Goal: Task Accomplishment & Management: Use online tool/utility

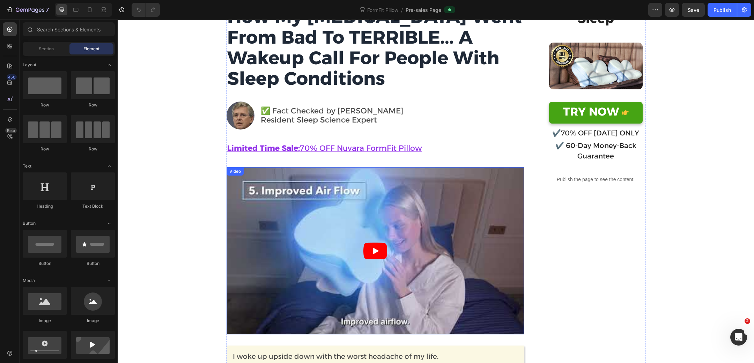
click at [394, 199] on article at bounding box center [376, 250] width 298 height 167
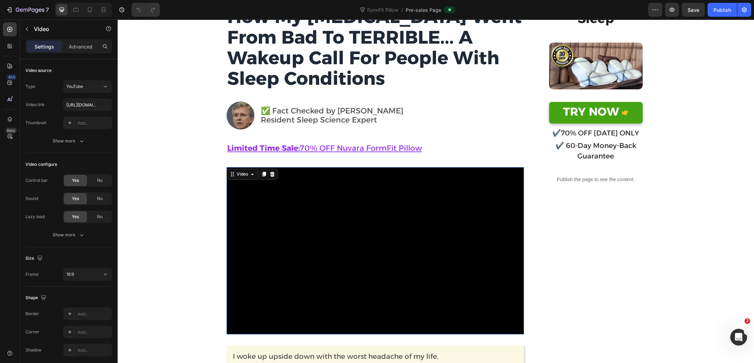
scroll to position [143, 0]
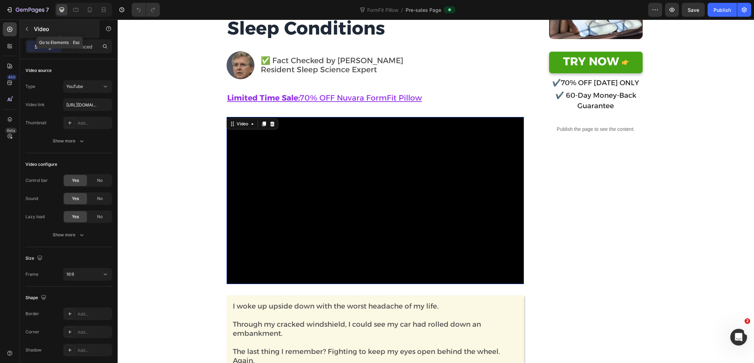
click at [30, 28] on button "button" at bounding box center [26, 28] width 11 height 11
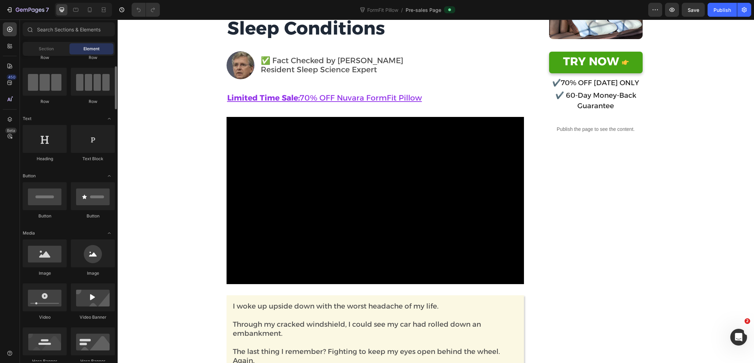
scroll to position [53, 0]
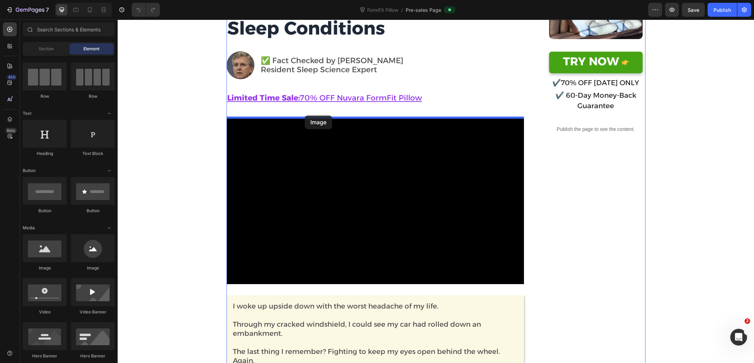
drag, startPoint x: 168, startPoint y: 266, endPoint x: 305, endPoint y: 116, distance: 203.7
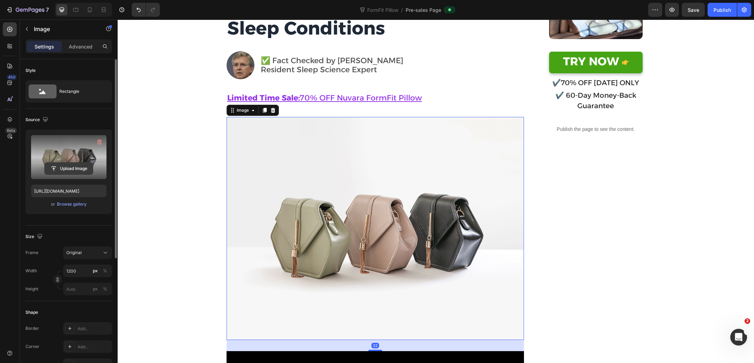
click at [80, 168] on input "file" at bounding box center [69, 169] width 48 height 12
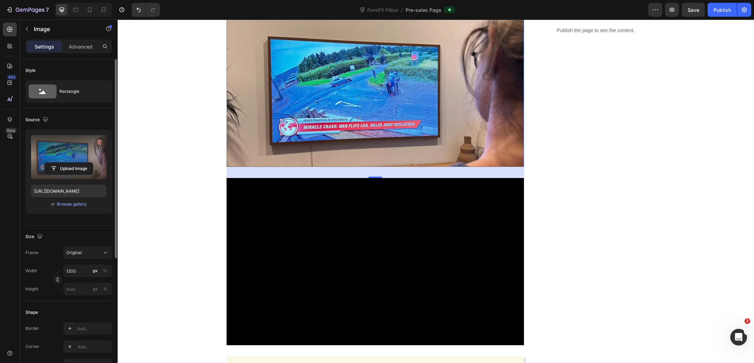
scroll to position [244, 0]
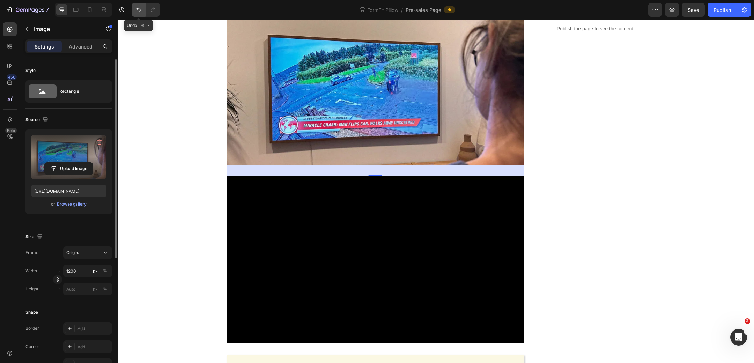
click at [135, 6] on button "Undo/Redo" at bounding box center [139, 10] width 14 height 14
type input "https://cdn.shopify.com/s/files/1/2005/9307/files/image_demo.jpg"
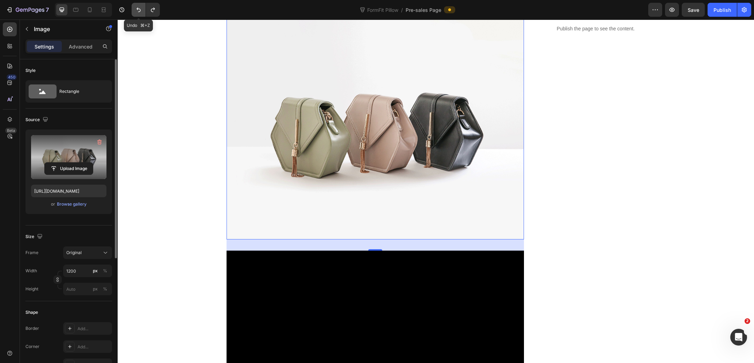
click at [135, 6] on button "Undo/Redo" at bounding box center [139, 10] width 14 height 14
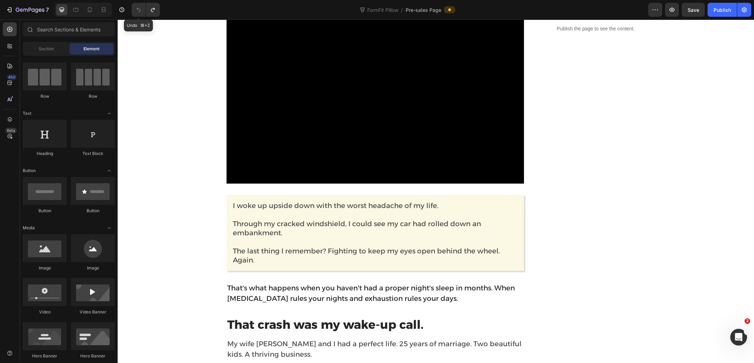
scroll to position [10, 0]
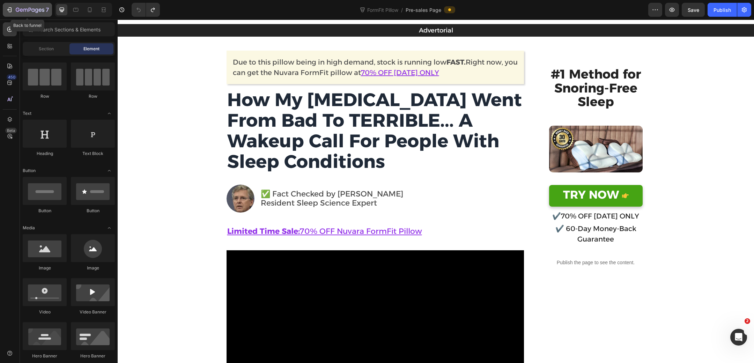
click at [16, 7] on icon "button" at bounding box center [30, 10] width 29 height 6
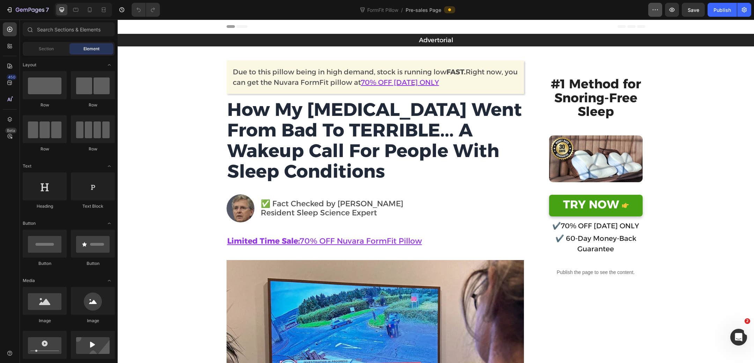
click at [650, 8] on button "button" at bounding box center [656, 10] width 14 height 14
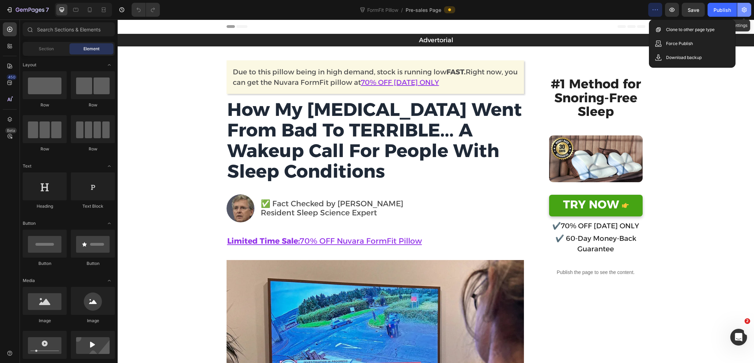
click at [746, 12] on icon "button" at bounding box center [744, 9] width 7 height 7
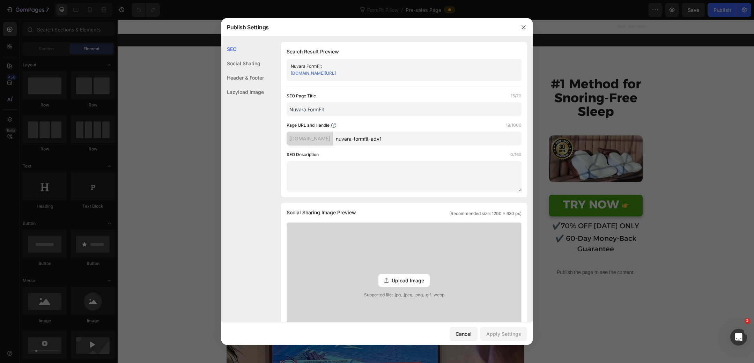
click at [254, 71] on div "Social Sharing" at bounding box center [242, 78] width 43 height 14
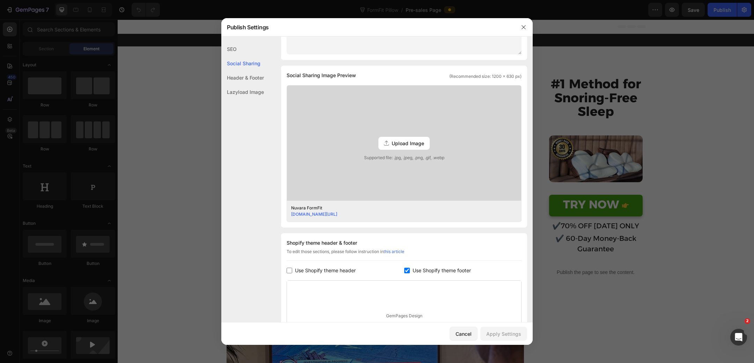
scroll to position [159, 0]
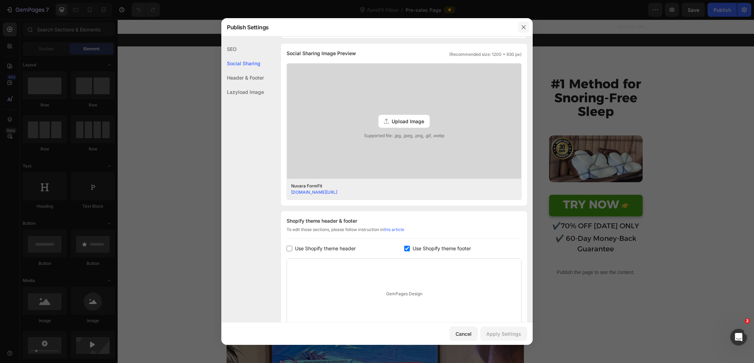
click at [521, 26] on icon "button" at bounding box center [524, 27] width 6 height 6
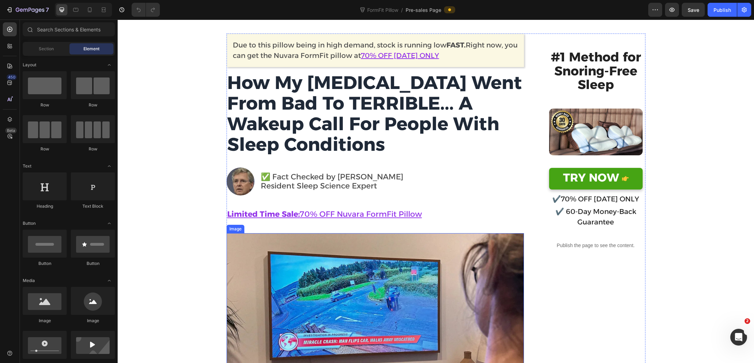
scroll to position [0, 0]
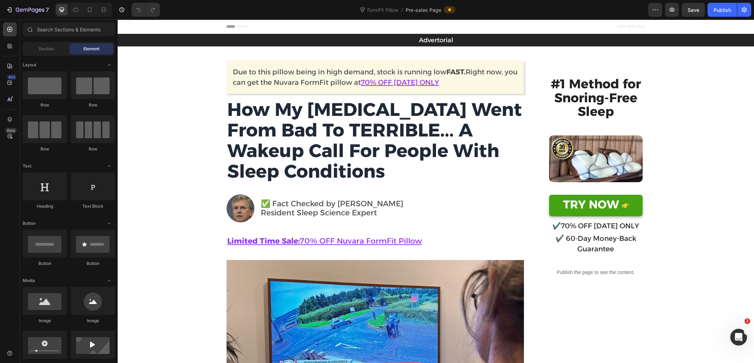
click at [423, 12] on span "Pre-sales Page" at bounding box center [424, 9] width 36 height 7
click at [741, 337] on icon "Open Intercom Messenger" at bounding box center [738, 337] width 12 height 12
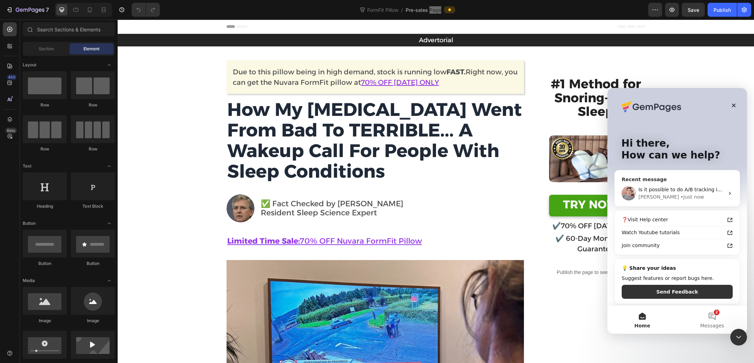
click at [694, 187] on span "Is it possible to do A/B tracking inside the funnels? Or is that a separate app?" at bounding box center [733, 190] width 189 height 6
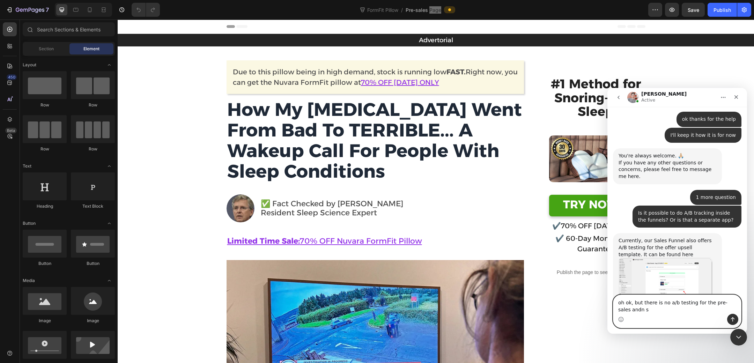
scroll to position [5762, 0]
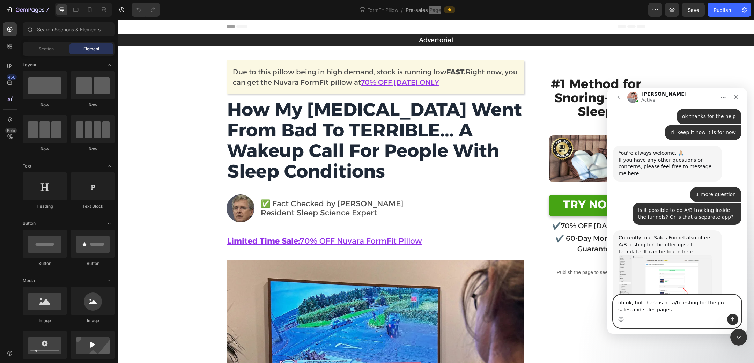
type textarea "oh ok, but there is no a/b testing for the pre-sales and sales pages?"
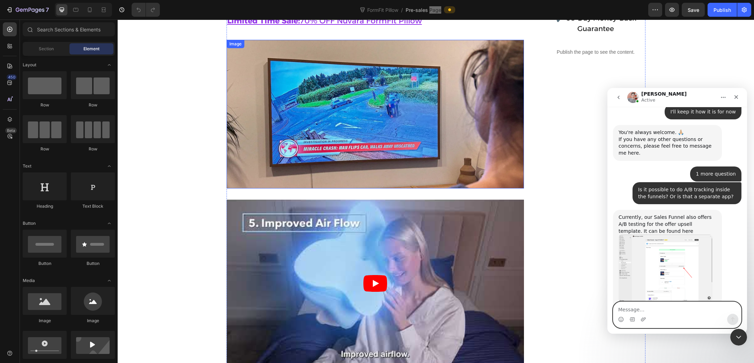
scroll to position [208, 0]
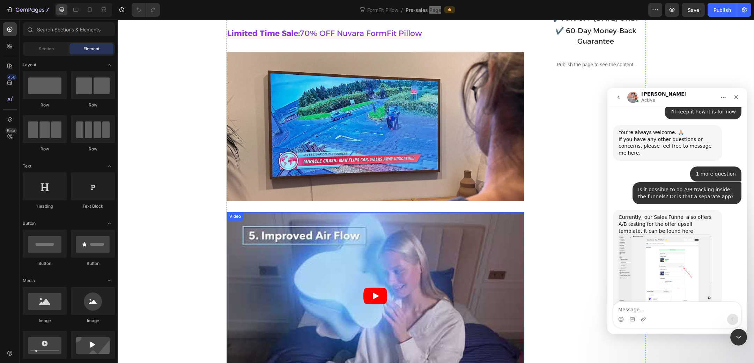
click at [388, 240] on article at bounding box center [376, 295] width 298 height 167
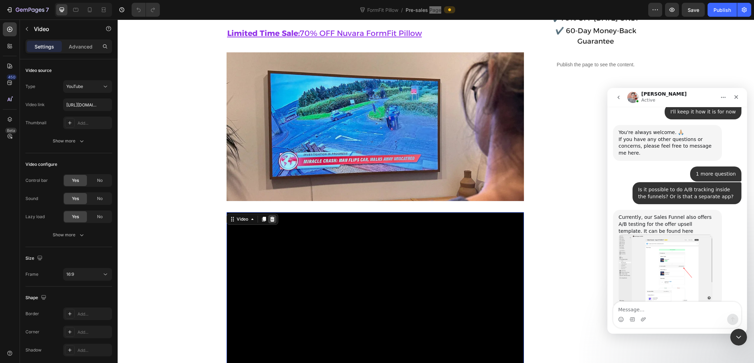
click at [272, 221] on icon at bounding box center [272, 219] width 5 height 5
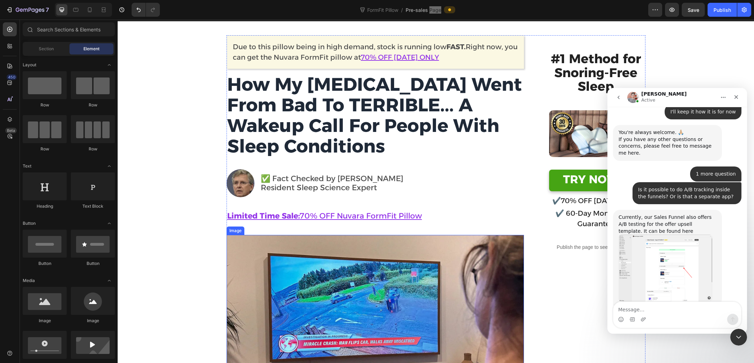
scroll to position [0, 0]
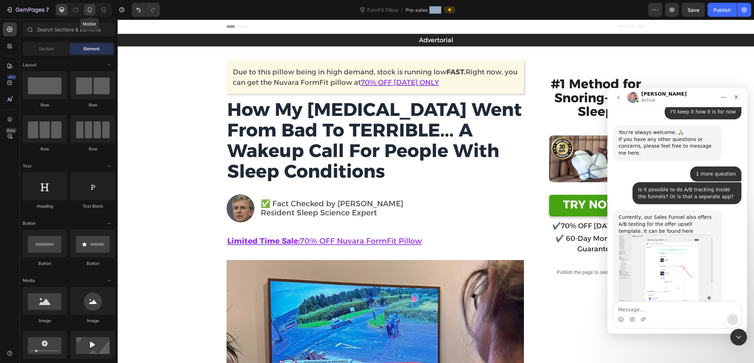
click at [90, 12] on icon at bounding box center [90, 9] width 4 height 5
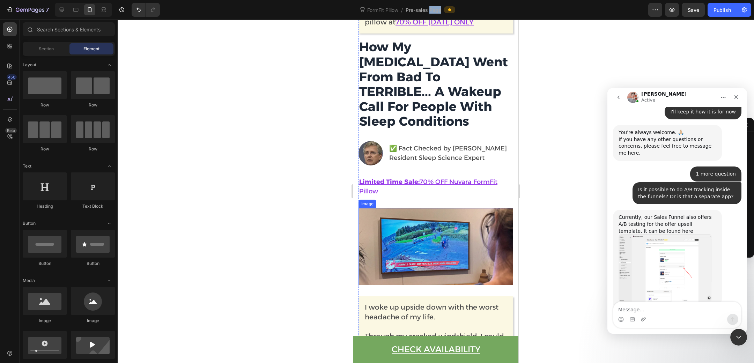
scroll to position [47, 0]
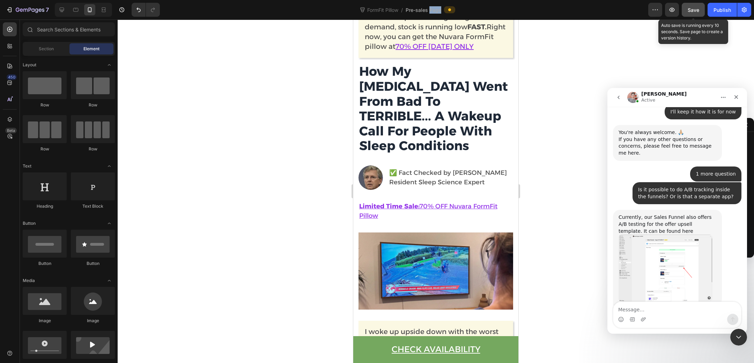
click at [690, 13] on span "Save" at bounding box center [694, 10] width 12 height 6
click at [724, 12] on div "Publish" at bounding box center [722, 9] width 17 height 7
click at [653, 9] on icon "button" at bounding box center [655, 9] width 7 height 7
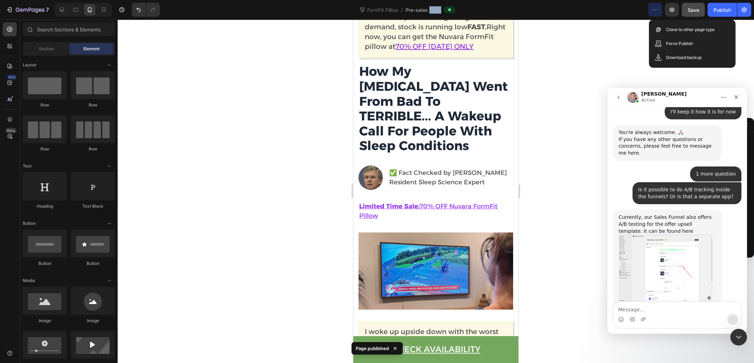
click at [653, 9] on icon "button" at bounding box center [655, 9] width 7 height 7
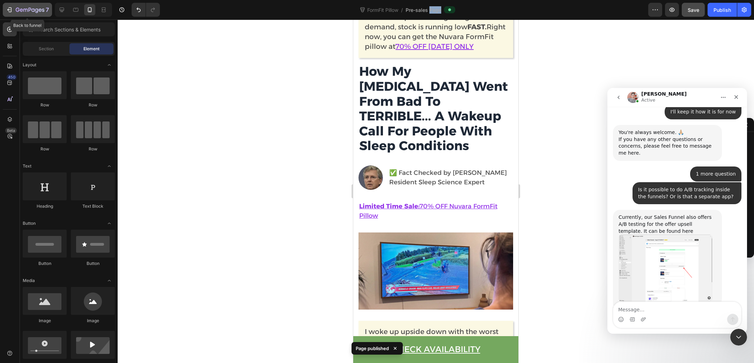
click at [8, 12] on icon "button" at bounding box center [9, 9] width 7 height 7
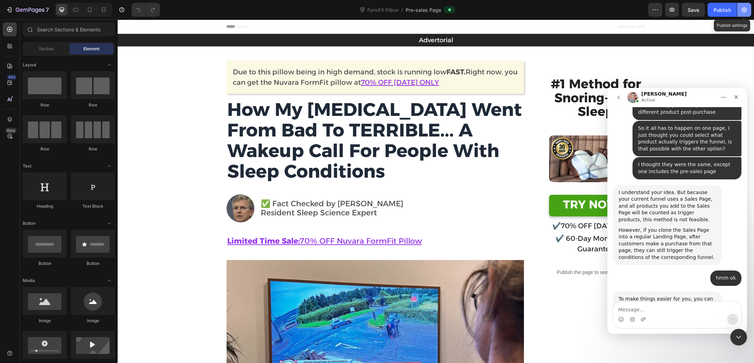
click at [744, 11] on icon "button" at bounding box center [744, 9] width 7 height 7
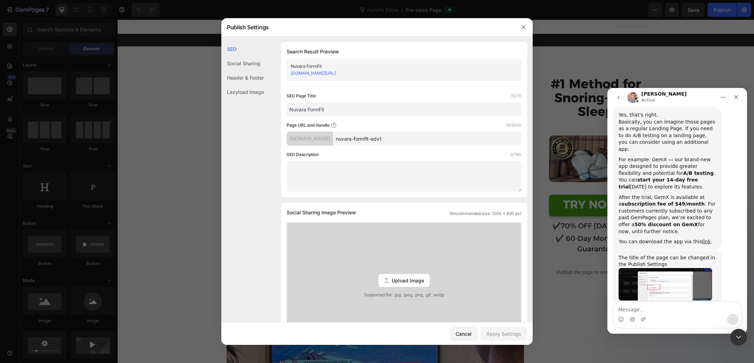
scroll to position [6090, 0]
click at [646, 309] on textarea "Message…" at bounding box center [678, 308] width 128 height 12
type textarea "ive done that but its not working?"
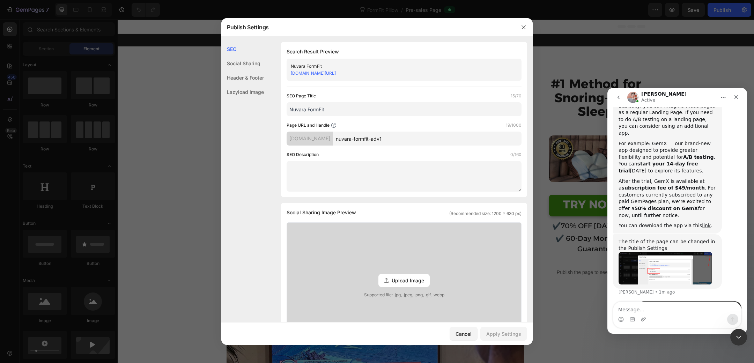
click at [697, 306] on img "user says…" at bounding box center [690, 328] width 94 height 45
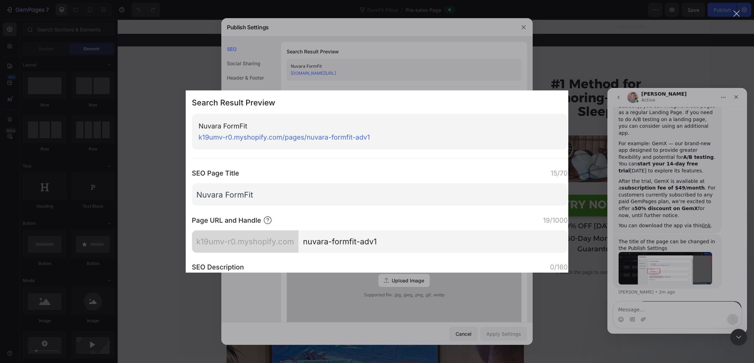
click at [697, 248] on div "Intercom messenger" at bounding box center [377, 181] width 754 height 363
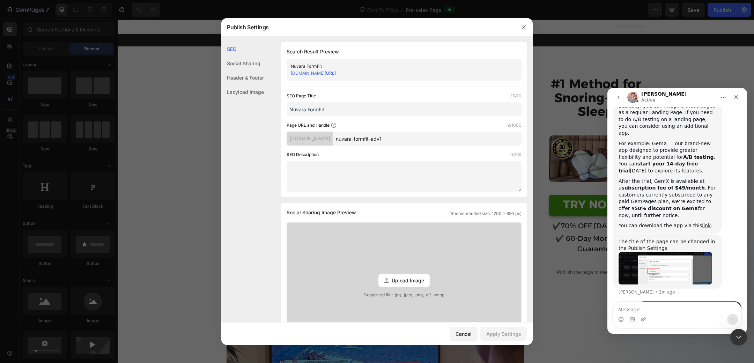
click at [685, 252] on img "Harry says…" at bounding box center [666, 268] width 94 height 32
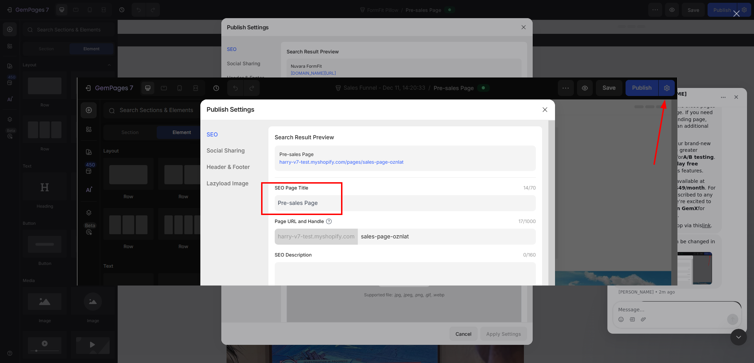
click at [699, 205] on div "Intercom messenger" at bounding box center [377, 181] width 754 height 363
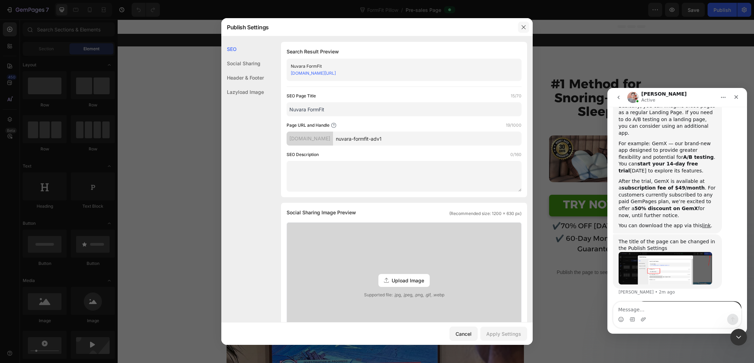
click at [524, 27] on icon "button" at bounding box center [524, 27] width 6 height 6
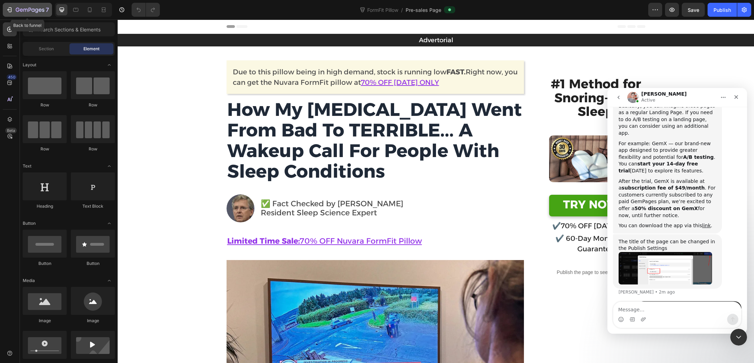
click at [27, 9] on icon "button" at bounding box center [25, 10] width 4 height 3
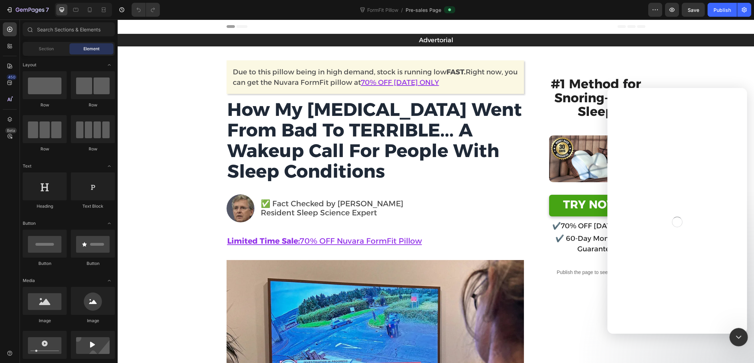
click at [742, 338] on div "Close Intercom Messenger" at bounding box center [738, 336] width 17 height 17
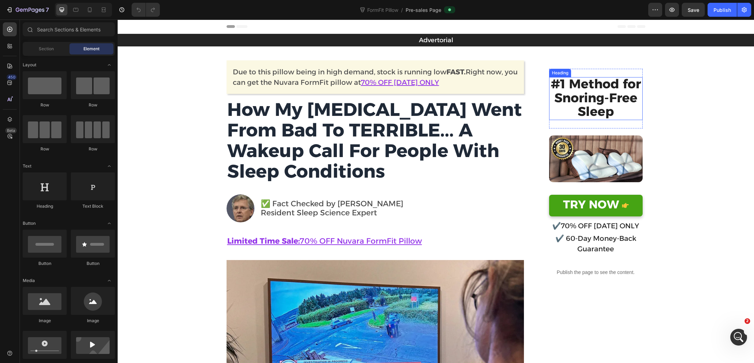
click at [608, 103] on strong "#1 Method for Snoring-Free Sleep" at bounding box center [596, 97] width 90 height 43
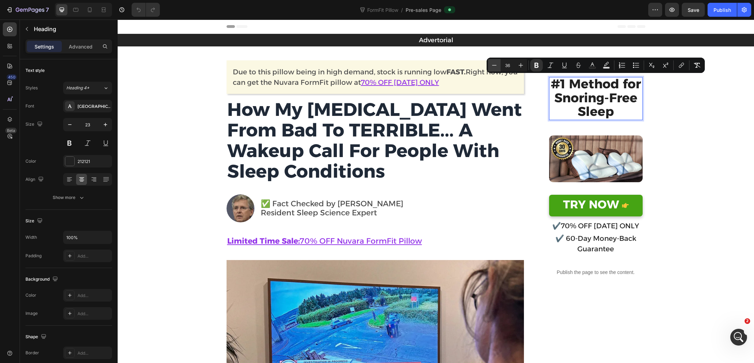
click at [497, 67] on icon "Editor contextual toolbar" at bounding box center [494, 65] width 7 height 7
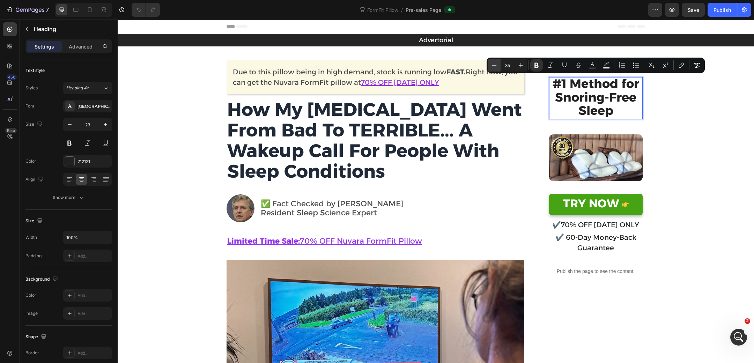
click at [497, 67] on icon "Editor contextual toolbar" at bounding box center [494, 65] width 7 height 7
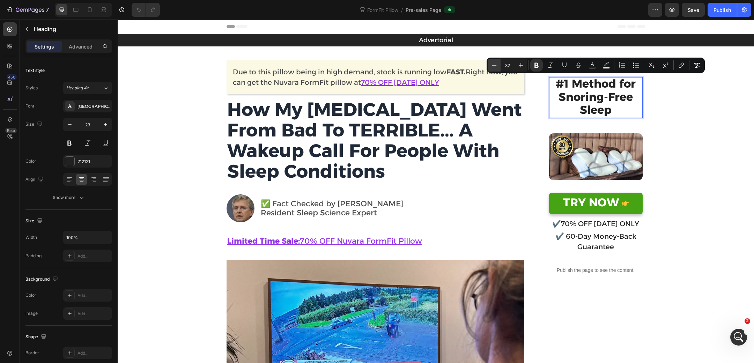
click at [497, 67] on icon "Editor contextual toolbar" at bounding box center [494, 65] width 7 height 7
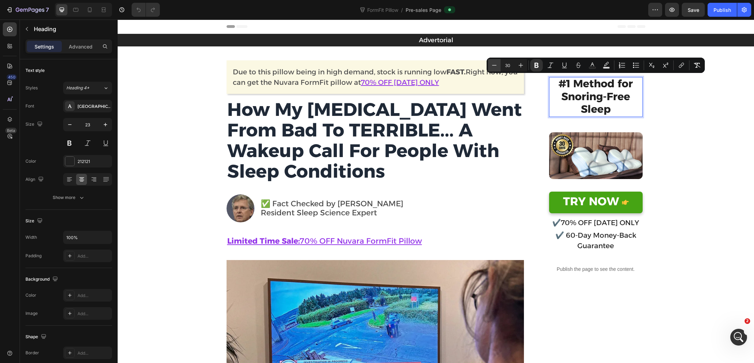
click at [497, 67] on icon "Editor contextual toolbar" at bounding box center [494, 65] width 7 height 7
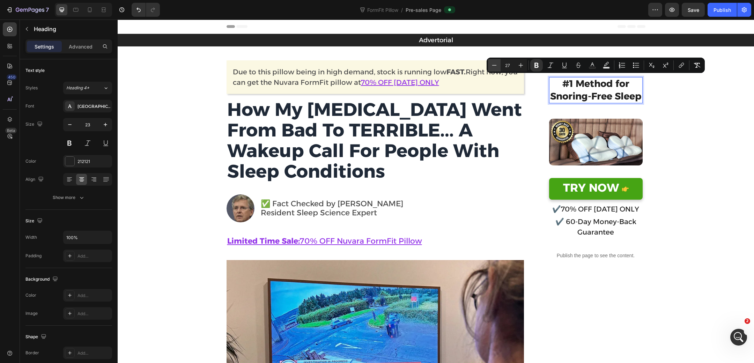
click at [498, 66] on button "Minus" at bounding box center [494, 65] width 13 height 13
type input "26"
click at [72, 126] on icon "button" at bounding box center [69, 124] width 7 height 7
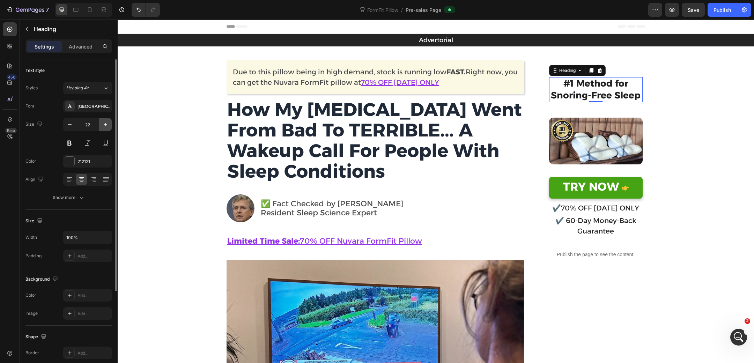
click at [105, 124] on icon "button" at bounding box center [105, 124] width 3 height 3
type input "23"
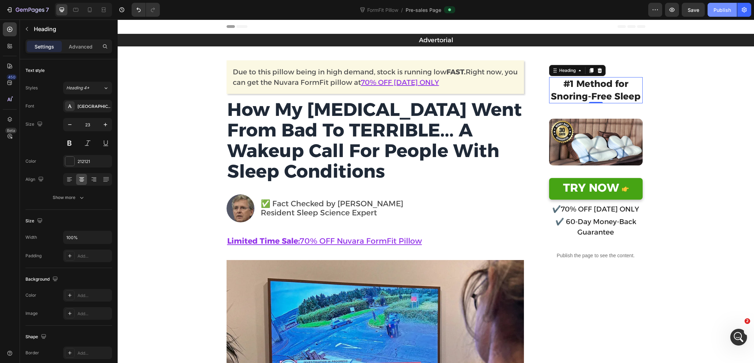
click at [722, 10] on div "Publish" at bounding box center [722, 9] width 17 height 7
